Goal: Check status: Check status

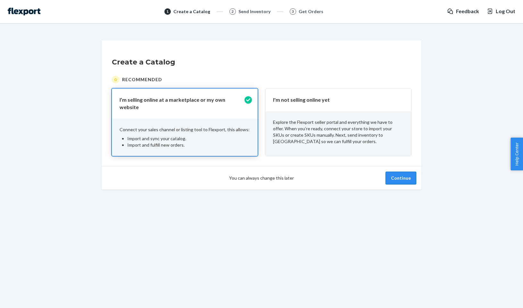
click at [407, 176] on button "Continue" at bounding box center [401, 177] width 31 height 13
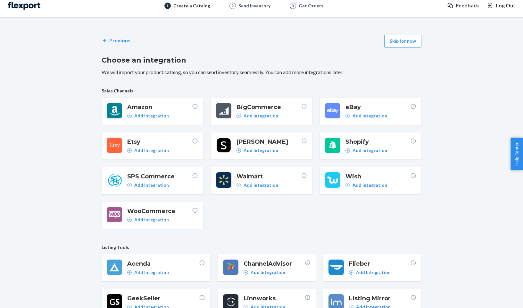
scroll to position [6, 0]
click at [404, 43] on button "Skip for now" at bounding box center [402, 40] width 37 height 13
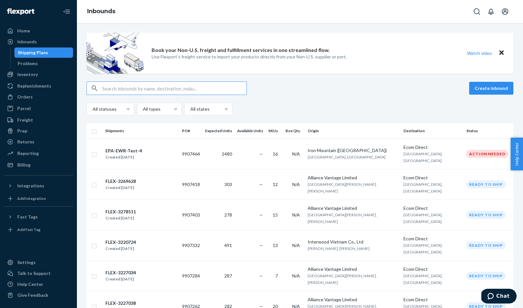
click at [122, 87] on input "text" at bounding box center [174, 88] width 144 height 13
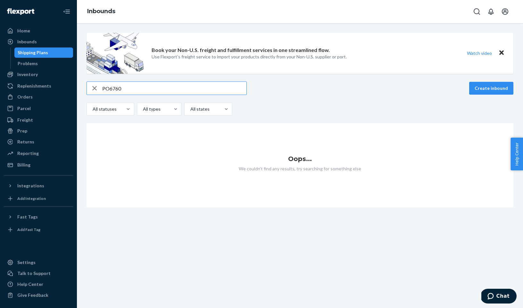
click at [110, 89] on input "PO6760" at bounding box center [174, 88] width 144 height 13
type input "6760"
